Goal: Task Accomplishment & Management: Manage account settings

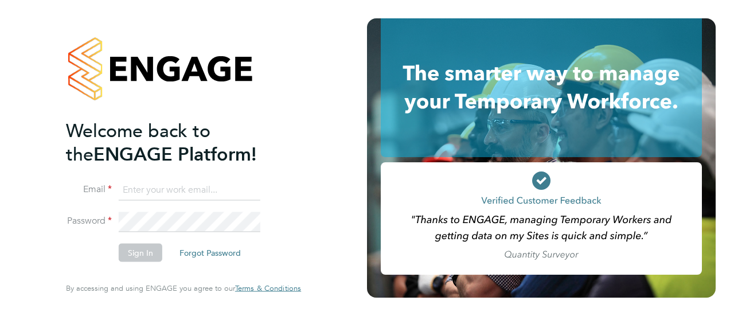
click at [186, 190] on input at bounding box center [190, 190] width 142 height 21
type input "Andre.Bonnick@vistry.co.uk"
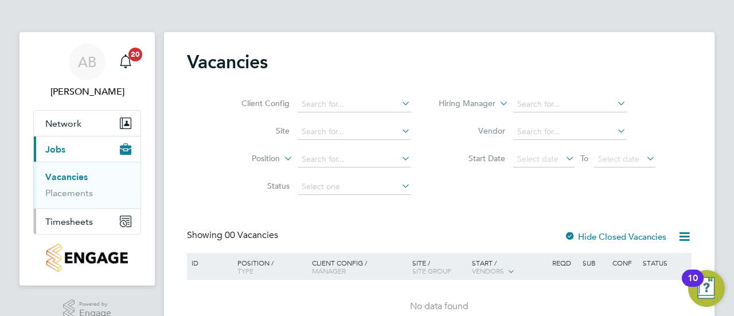
click at [101, 223] on button "Timesheets" at bounding box center [87, 221] width 107 height 25
click at [87, 201] on link "Timesheets" at bounding box center [69, 202] width 48 height 11
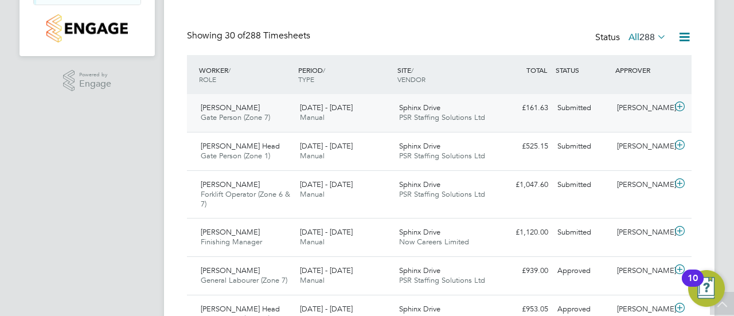
click at [679, 106] on icon at bounding box center [680, 106] width 14 height 9
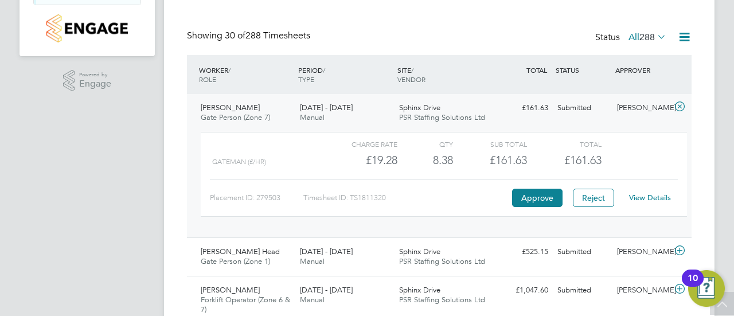
click at [646, 196] on link "View Details" at bounding box center [650, 198] width 42 height 10
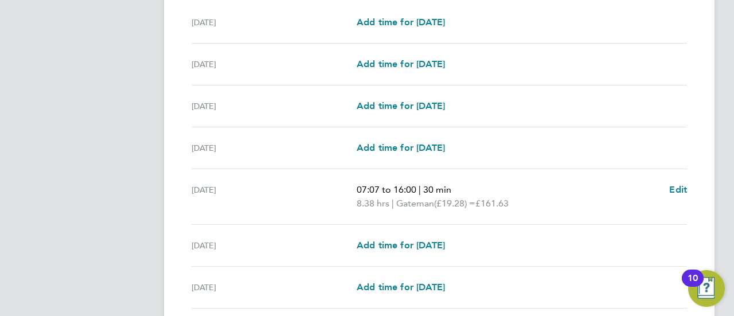
scroll to position [455, 0]
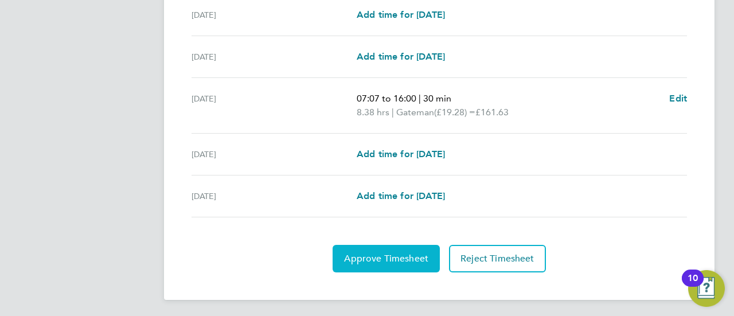
click at [387, 254] on span "Approve Timesheet" at bounding box center [386, 258] width 84 height 11
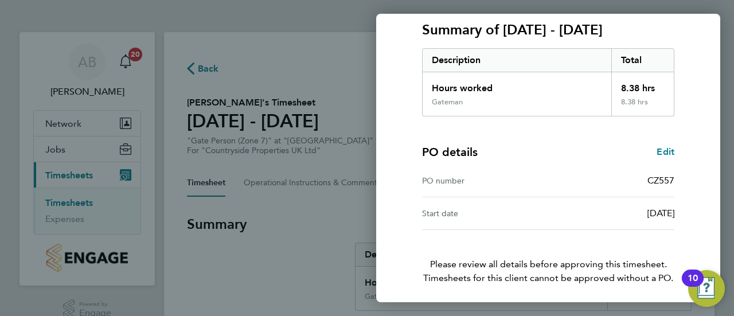
scroll to position [200, 0]
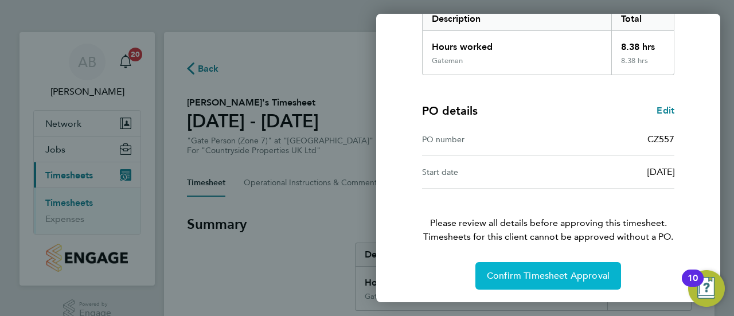
click at [545, 283] on button "Confirm Timesheet Approval" at bounding box center [548, 276] width 146 height 28
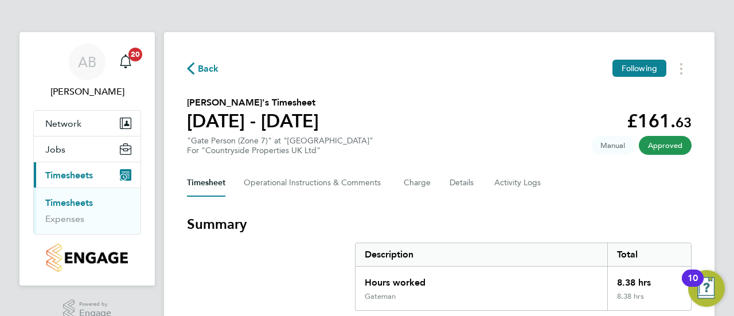
click at [202, 67] on span "Back" at bounding box center [208, 69] width 21 height 14
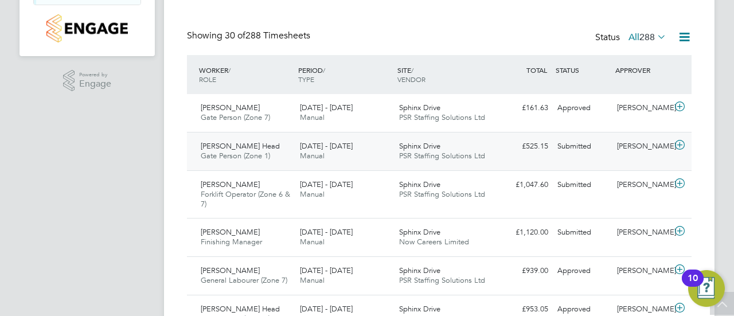
click at [682, 143] on icon at bounding box center [680, 145] width 14 height 9
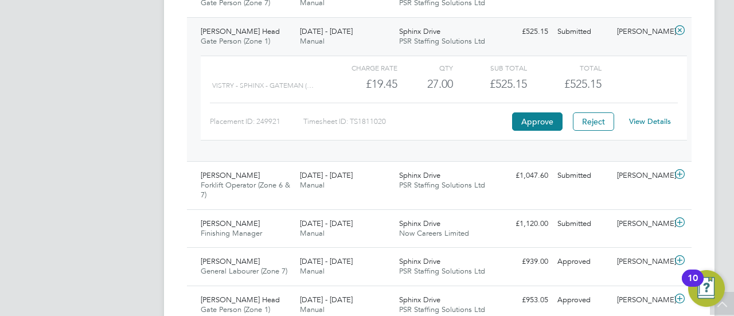
click at [645, 126] on div "View Details" at bounding box center [650, 121] width 56 height 18
click at [641, 119] on link "View Details" at bounding box center [650, 121] width 42 height 10
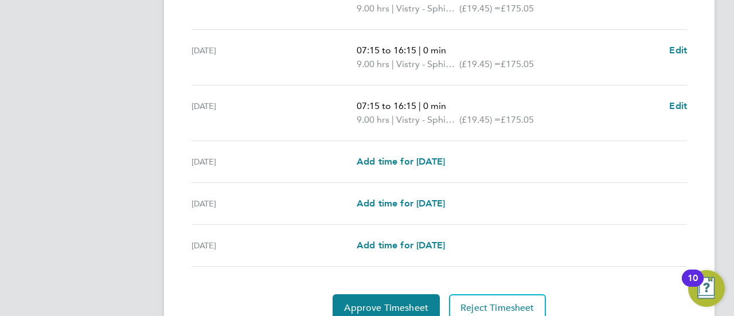
scroll to position [483, 0]
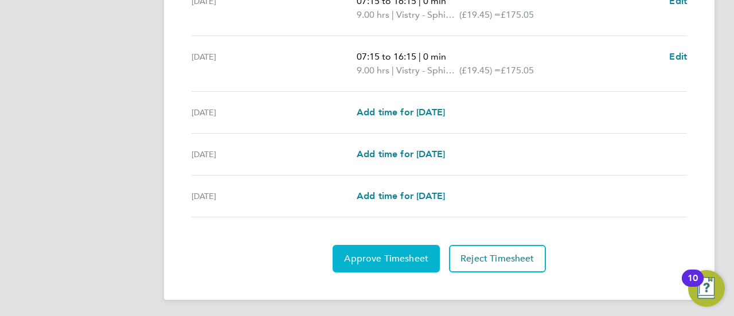
click at [365, 254] on span "Approve Timesheet" at bounding box center [386, 258] width 84 height 11
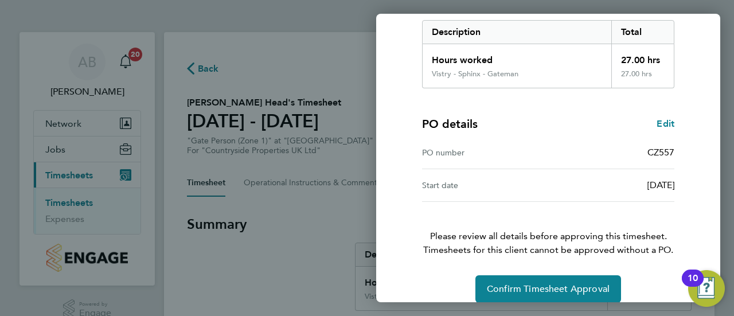
scroll to position [200, 0]
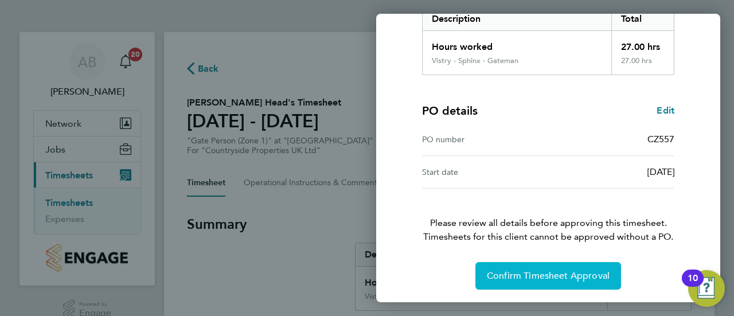
click at [512, 270] on span "Confirm Timesheet Approval" at bounding box center [548, 275] width 123 height 11
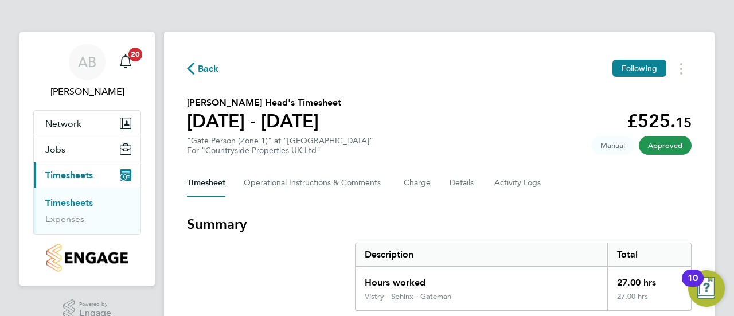
click at [64, 200] on link "Timesheets" at bounding box center [69, 202] width 48 height 11
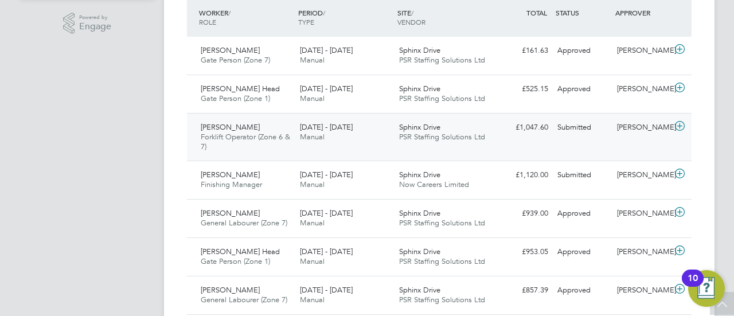
click at [678, 124] on icon at bounding box center [680, 126] width 14 height 9
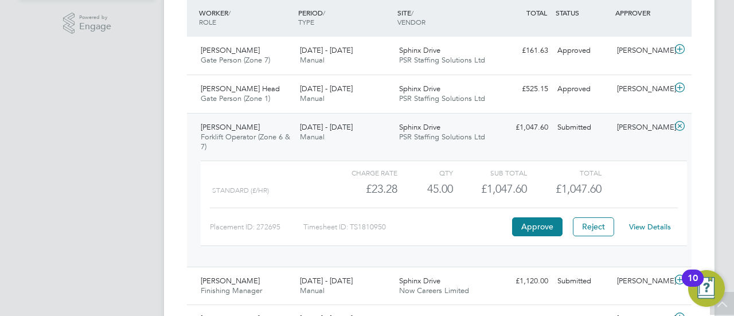
click at [644, 226] on link "View Details" at bounding box center [650, 227] width 42 height 10
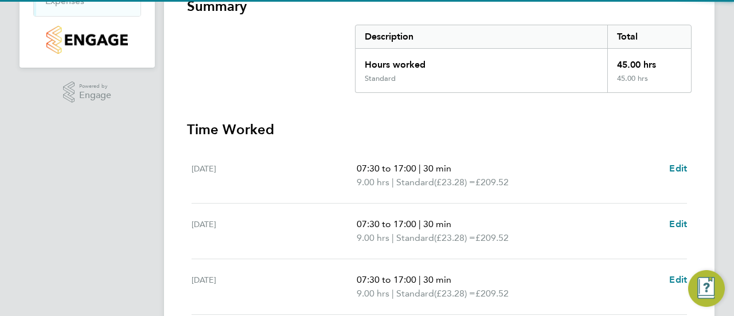
scroll to position [287, 0]
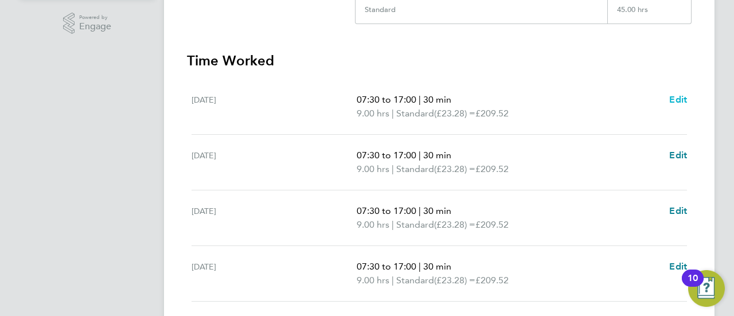
click at [676, 93] on link "Edit" at bounding box center [678, 100] width 18 height 14
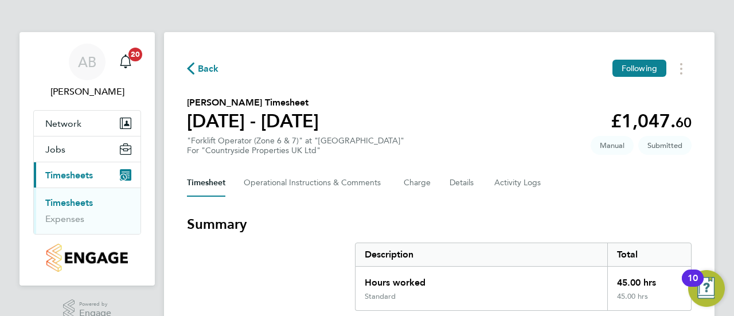
select select "30"
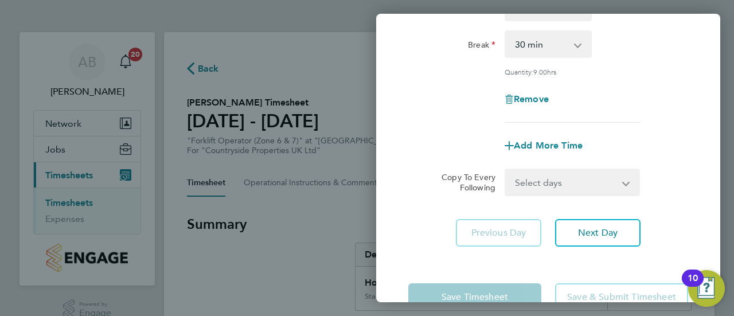
scroll to position [172, 0]
click at [525, 99] on span "Remove" at bounding box center [531, 98] width 35 height 11
select select "null"
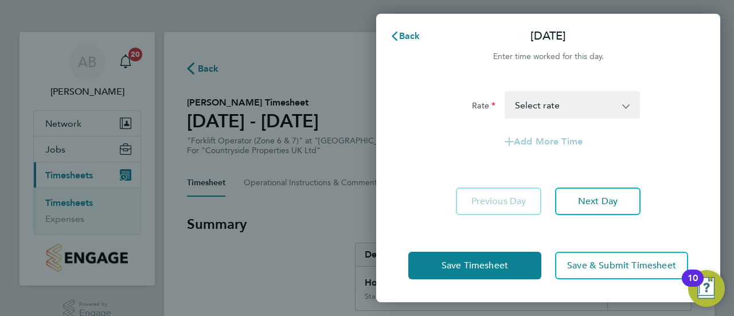
scroll to position [0, 0]
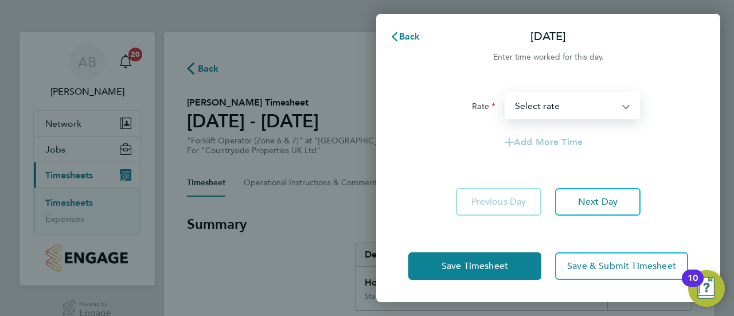
click at [532, 102] on select "Standard - 23.28 Select rate" at bounding box center [565, 105] width 119 height 25
click at [647, 152] on div "Add More Time" at bounding box center [548, 142] width 289 height 28
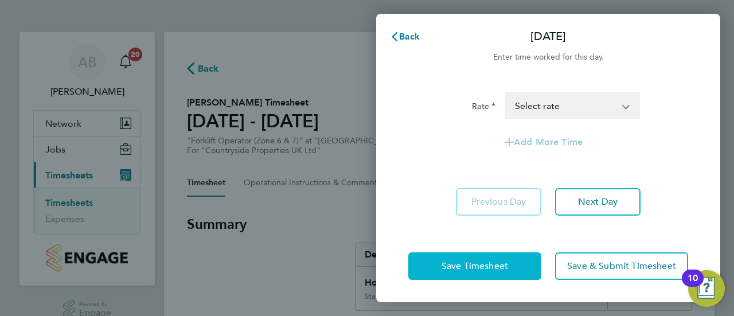
click at [467, 271] on button "Save Timesheet" at bounding box center [474, 266] width 133 height 28
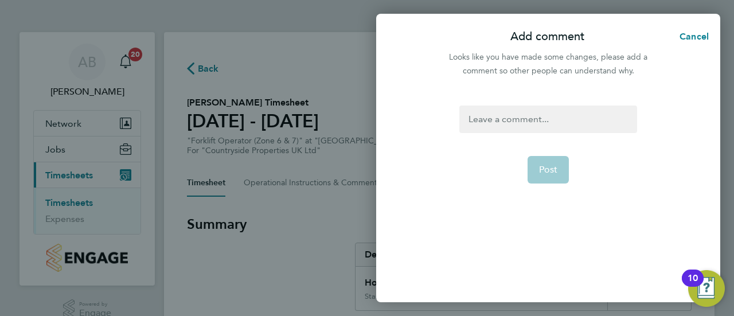
click at [516, 110] on div at bounding box center [547, 120] width 177 height 28
click at [461, 224] on form "BH Post" at bounding box center [548, 167] width 186 height 122
click at [545, 169] on span "Post" at bounding box center [548, 169] width 19 height 11
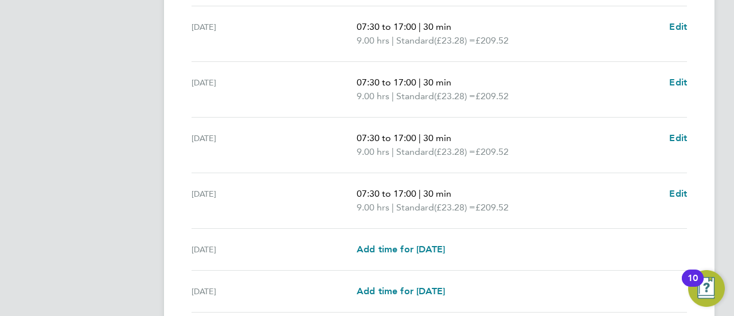
scroll to position [497, 0]
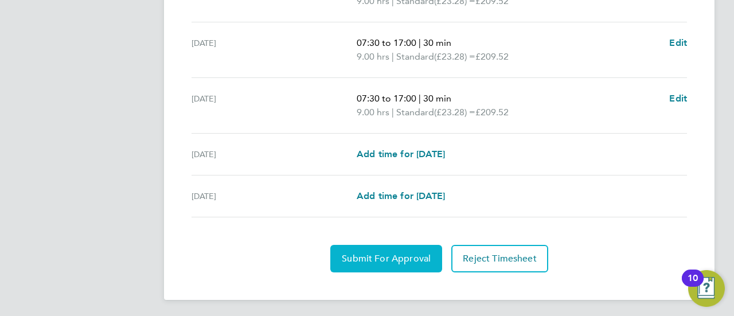
click at [356, 255] on span "Submit For Approval" at bounding box center [386, 258] width 89 height 11
click at [384, 253] on span "Approve Timesheet" at bounding box center [386, 258] width 84 height 11
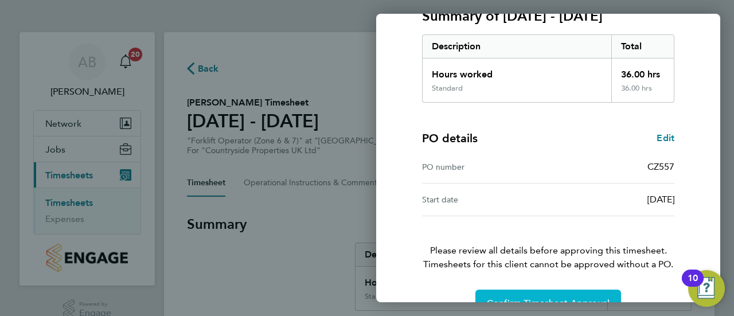
scroll to position [200, 0]
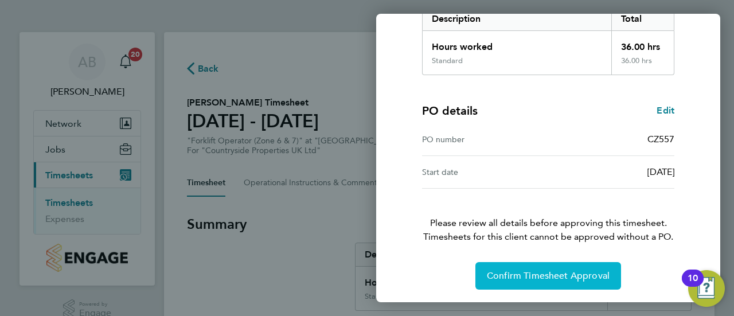
click at [513, 270] on span "Confirm Timesheet Approval" at bounding box center [548, 275] width 123 height 11
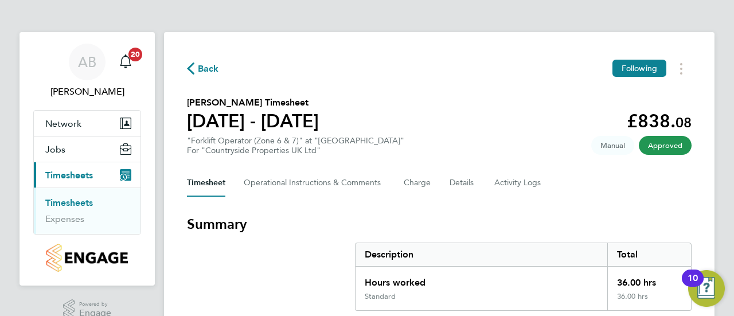
click at [86, 201] on link "Timesheets" at bounding box center [69, 202] width 48 height 11
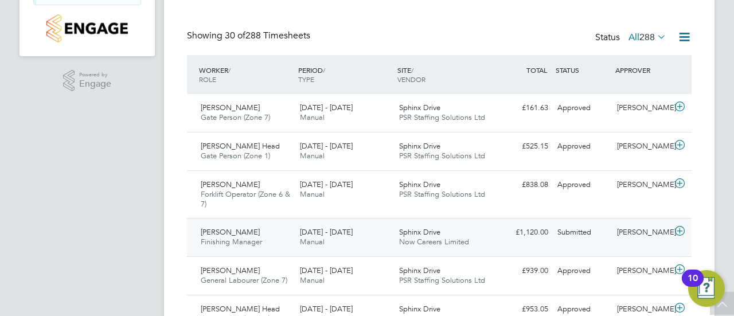
click at [679, 227] on icon at bounding box center [680, 231] width 14 height 9
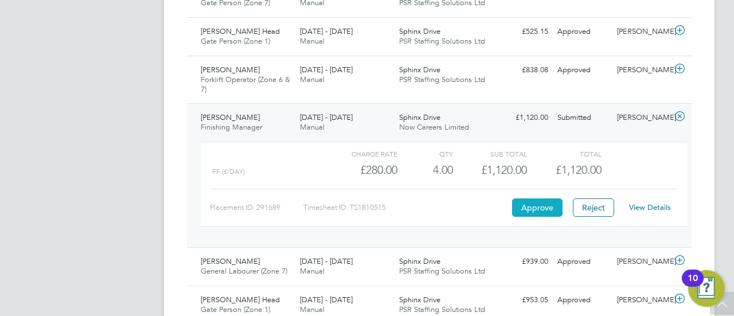
click at [540, 205] on button "Approve" at bounding box center [537, 207] width 50 height 18
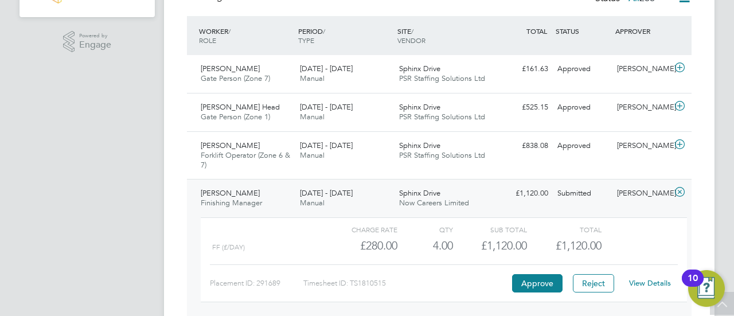
scroll to position [287, 0]
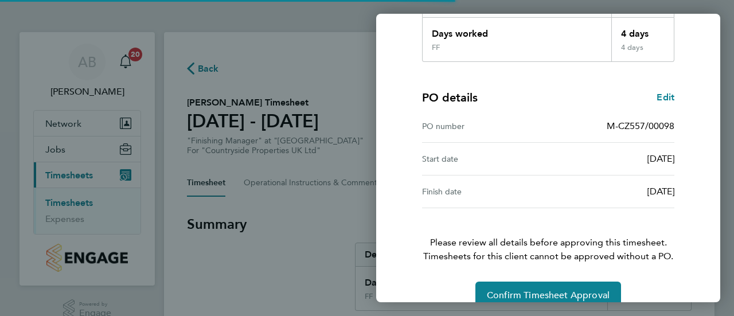
scroll to position [232, 0]
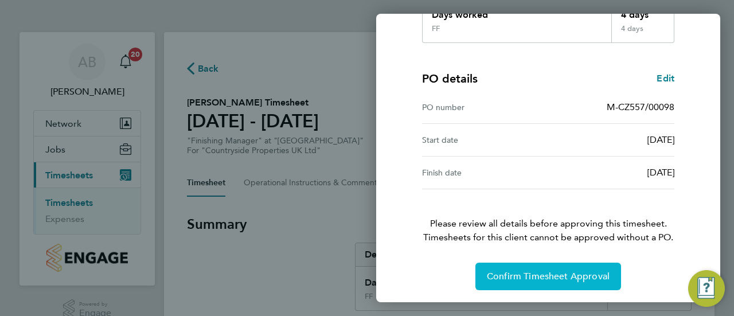
click at [536, 275] on span "Confirm Timesheet Approval" at bounding box center [548, 276] width 123 height 11
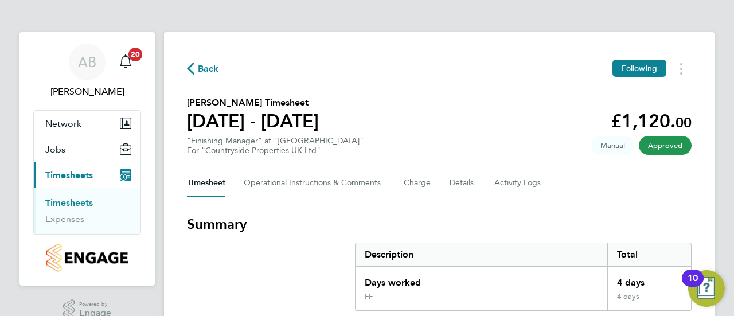
click at [210, 68] on span "Back" at bounding box center [208, 69] width 21 height 14
